Goal: Transaction & Acquisition: Purchase product/service

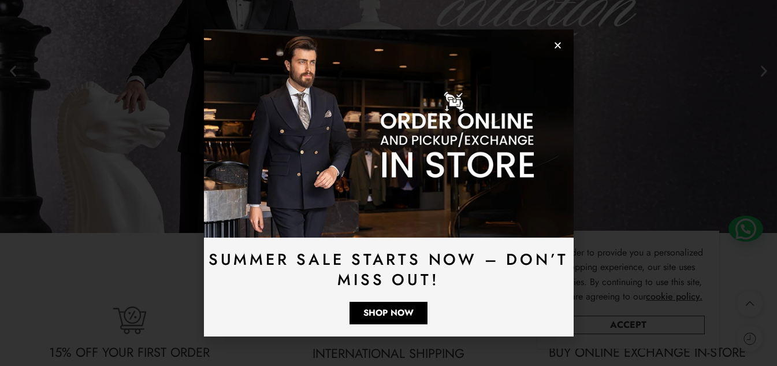
click at [639, 319] on div "Summer Sale Starts Now – Don’t Miss Out! Shop Now" at bounding box center [388, 183] width 777 height 366
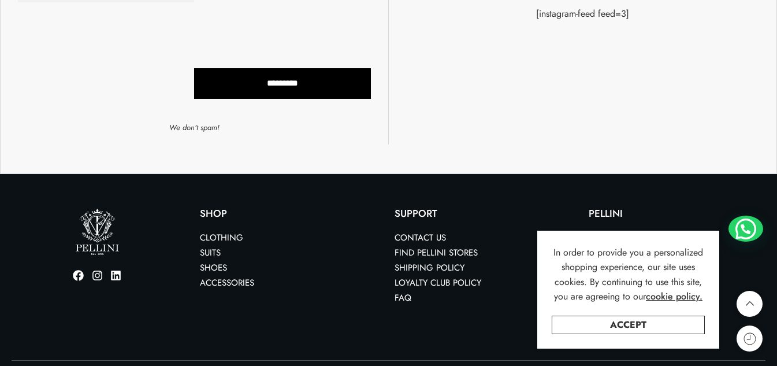
scroll to position [3153, 0]
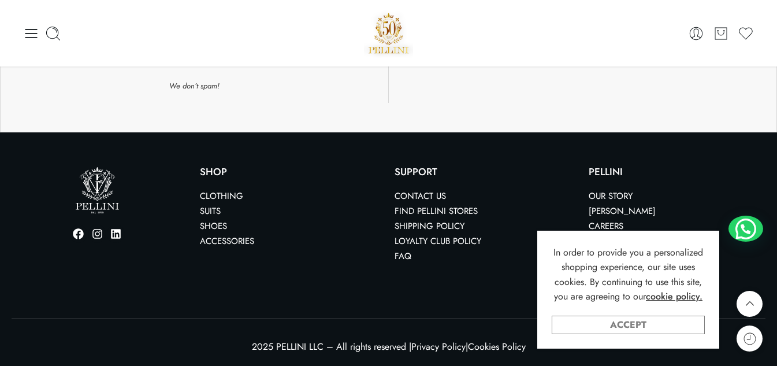
click at [635, 324] on link "Accept" at bounding box center [628, 325] width 153 height 18
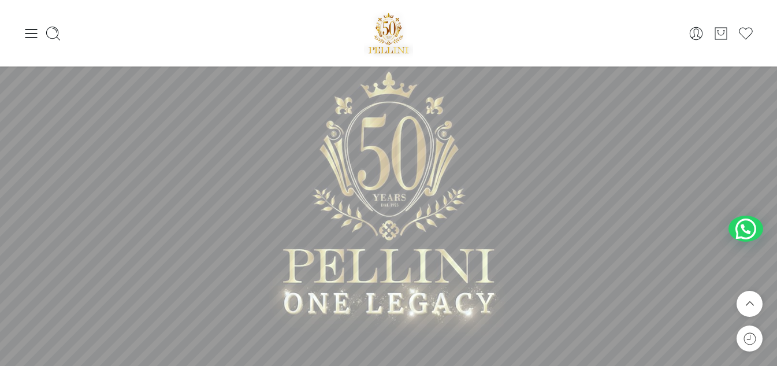
scroll to position [0, 0]
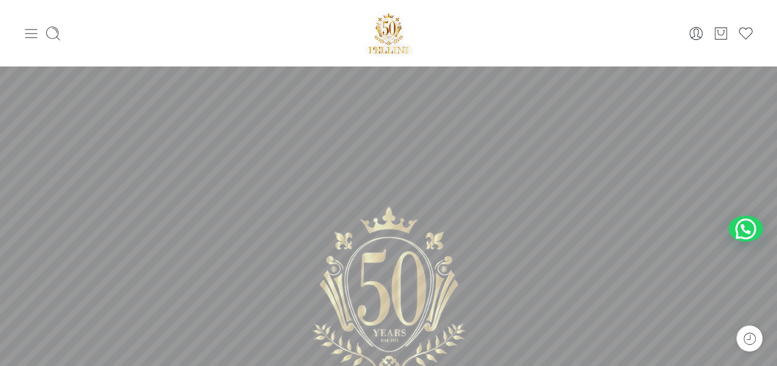
click at [23, 35] on icon at bounding box center [31, 33] width 16 height 16
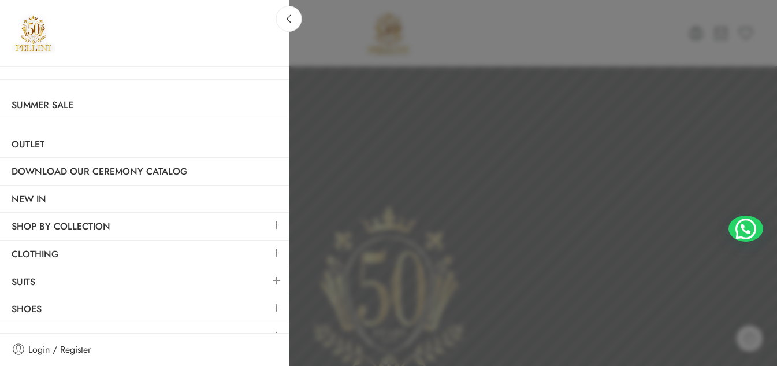
click at [269, 221] on link at bounding box center [277, 225] width 24 height 25
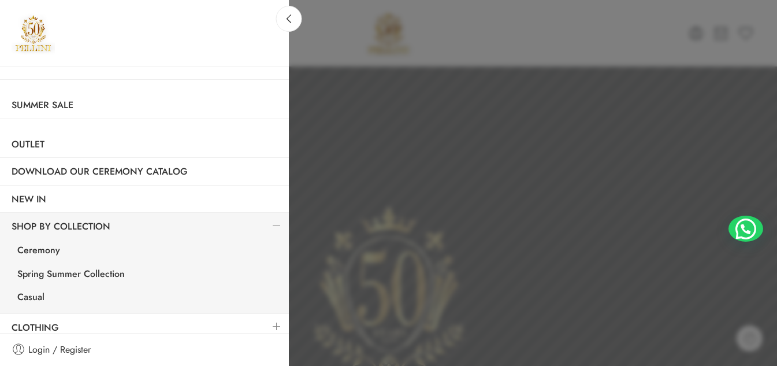
click at [269, 221] on link at bounding box center [277, 225] width 24 height 25
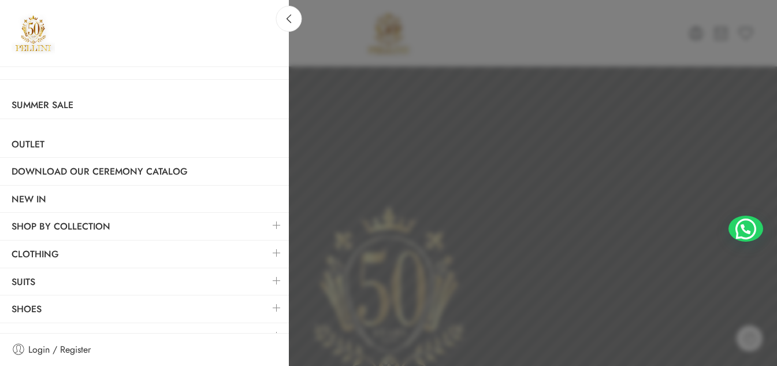
scroll to position [17, 0]
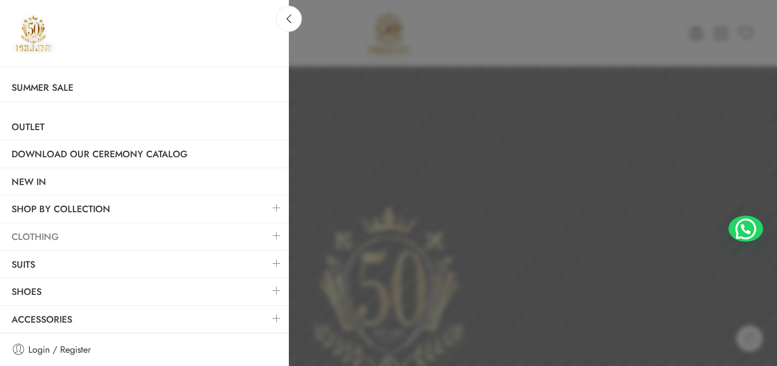
click at [164, 240] on link "Clothing" at bounding box center [144, 237] width 289 height 27
click at [269, 232] on link at bounding box center [277, 235] width 24 height 25
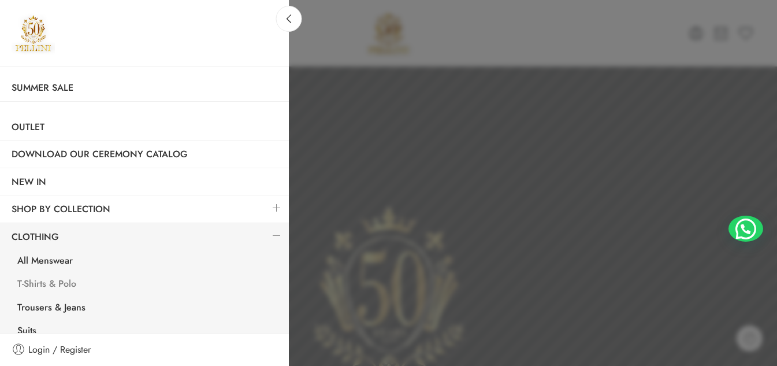
click at [45, 283] on link "T-Shirts & Polo" at bounding box center [147, 285] width 283 height 24
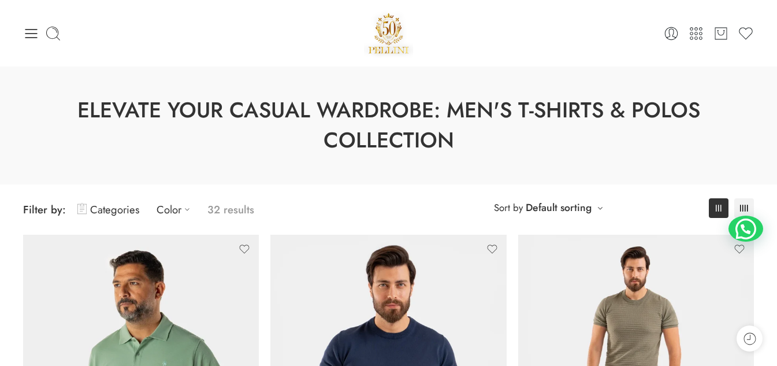
scroll to position [155, 0]
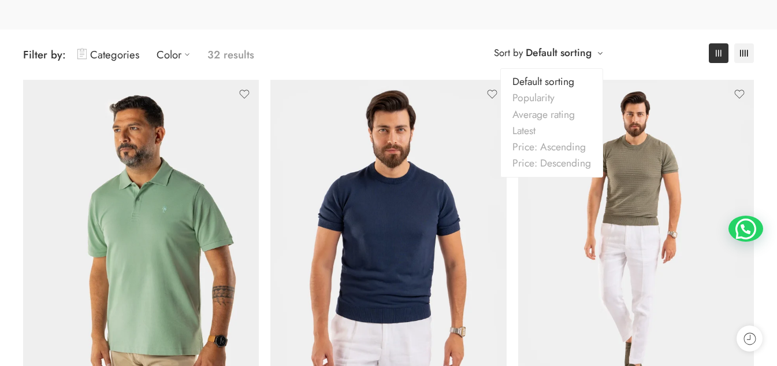
click at [578, 57] on link "Default sorting" at bounding box center [559, 53] width 66 height 16
click at [545, 147] on link "Price: Ascending" at bounding box center [552, 147] width 102 height 16
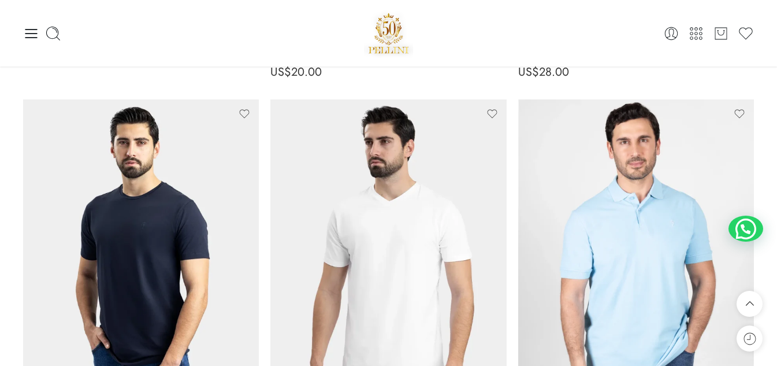
scroll to position [400, 0]
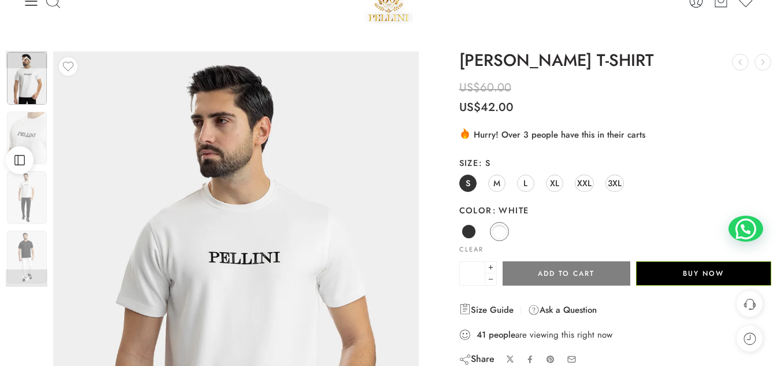
scroll to position [66, 0]
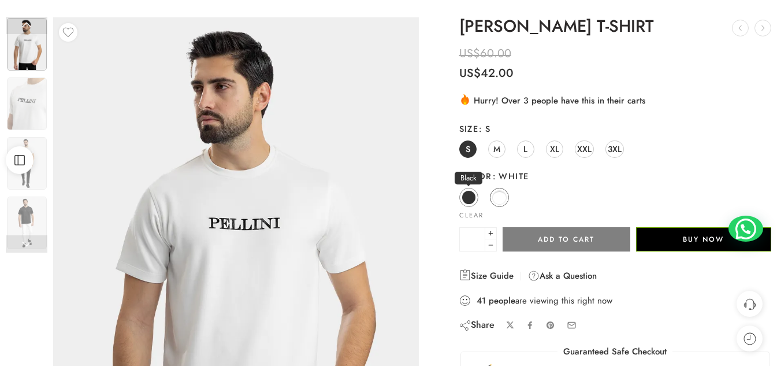
click at [470, 195] on span at bounding box center [469, 197] width 14 height 14
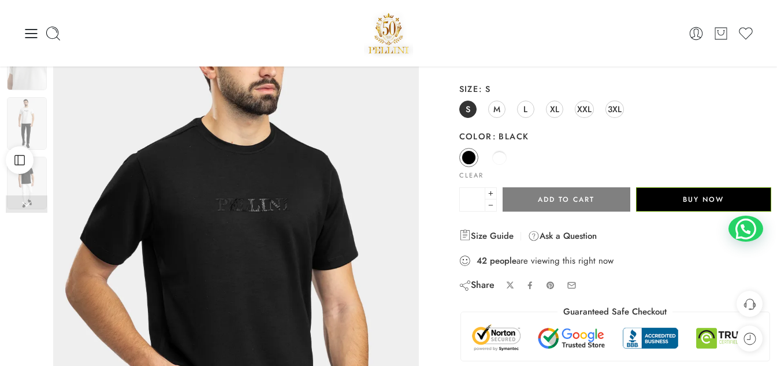
scroll to position [92, 0]
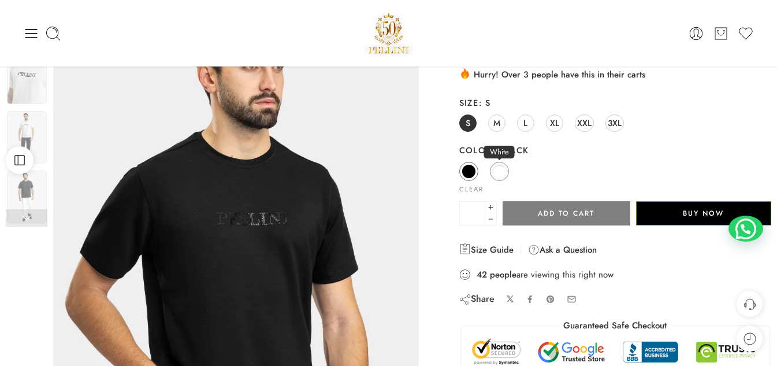
click at [491, 174] on link "White" at bounding box center [499, 171] width 19 height 19
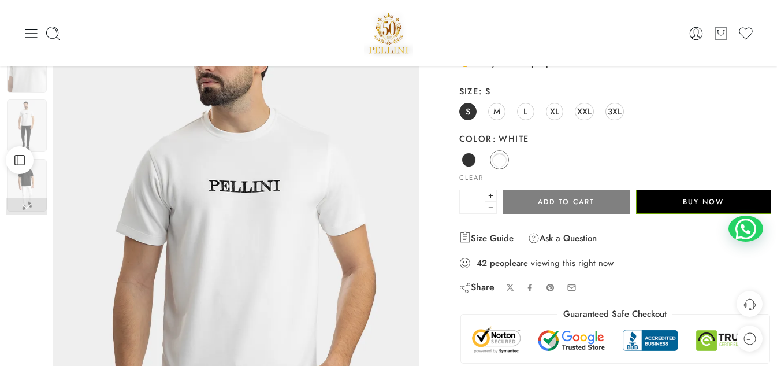
scroll to position [54, 0]
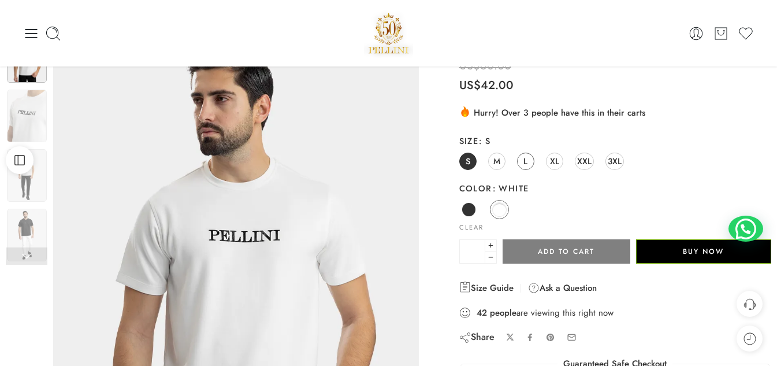
click at [528, 158] on span "L" at bounding box center [526, 161] width 4 height 16
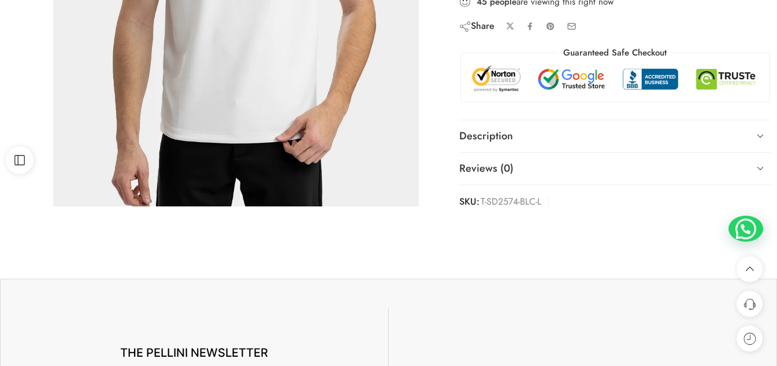
scroll to position [367, 0]
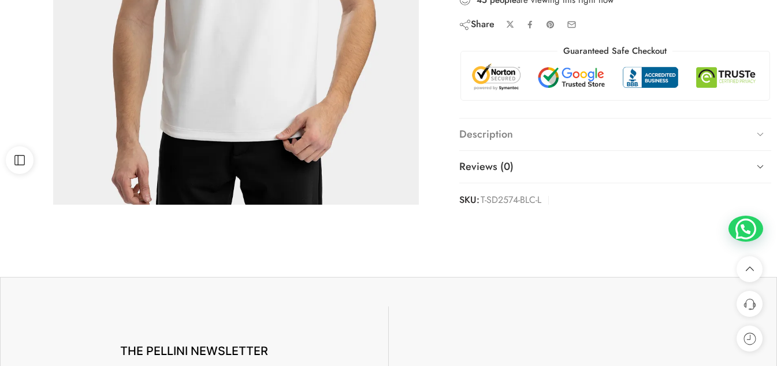
click at [701, 145] on link "Description" at bounding box center [616, 134] width 312 height 32
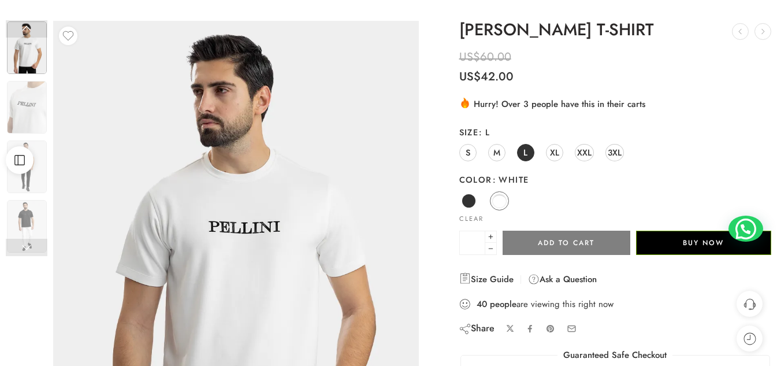
scroll to position [72, 0]
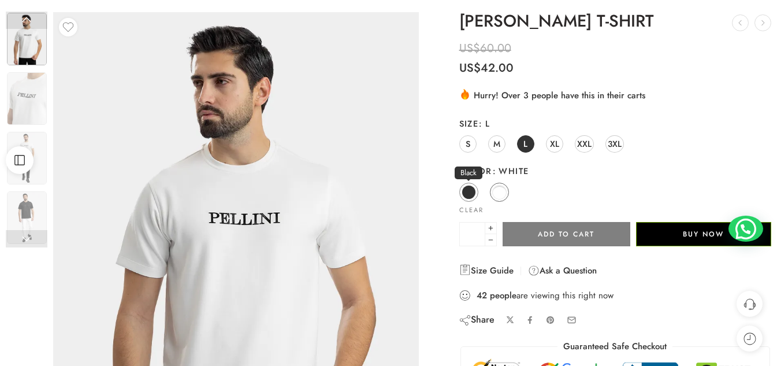
click at [466, 192] on span at bounding box center [469, 192] width 14 height 14
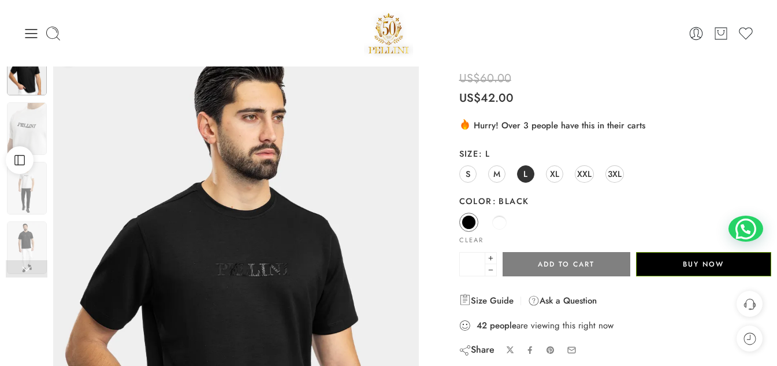
scroll to position [0, 0]
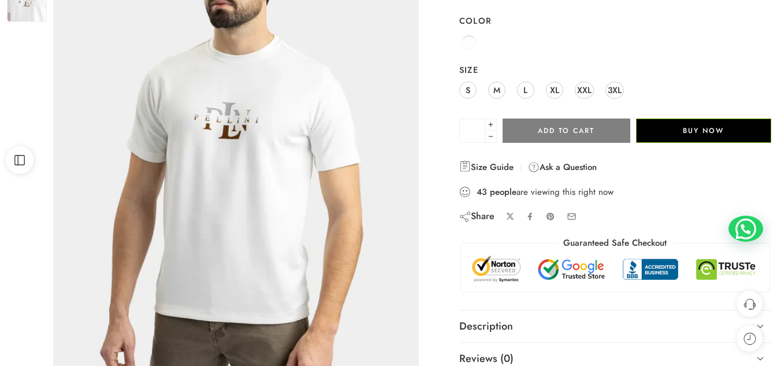
scroll to position [92, 0]
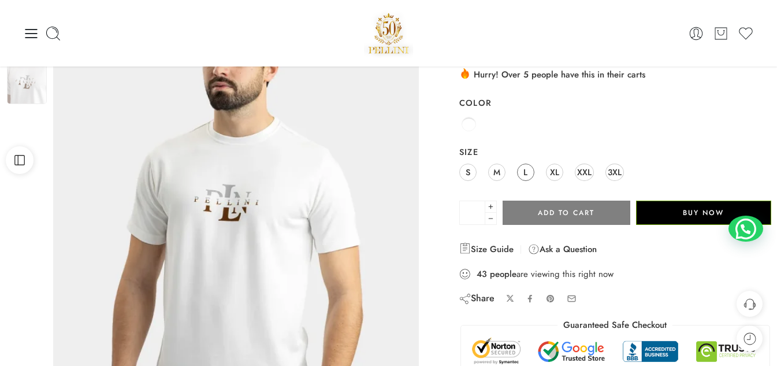
click at [526, 176] on span "L" at bounding box center [526, 172] width 4 height 16
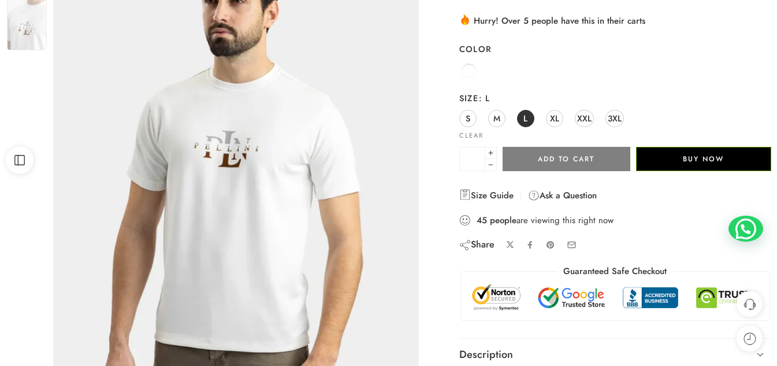
scroll to position [149, 0]
